Goal: Information Seeking & Learning: Learn about a topic

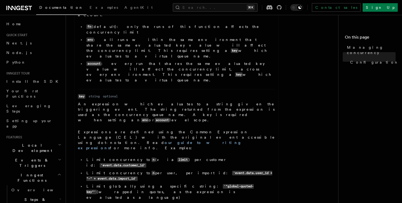
scroll to position [341, 0]
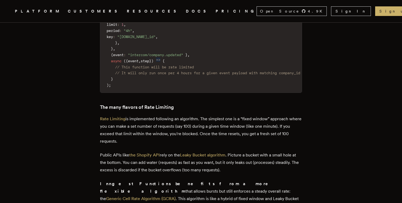
scroll to position [605, 0]
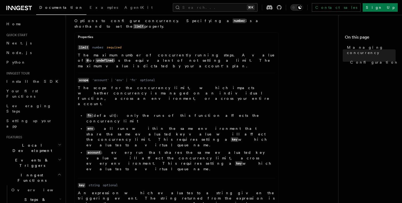
scroll to position [259, 0]
